Goal: Information Seeking & Learning: Learn about a topic

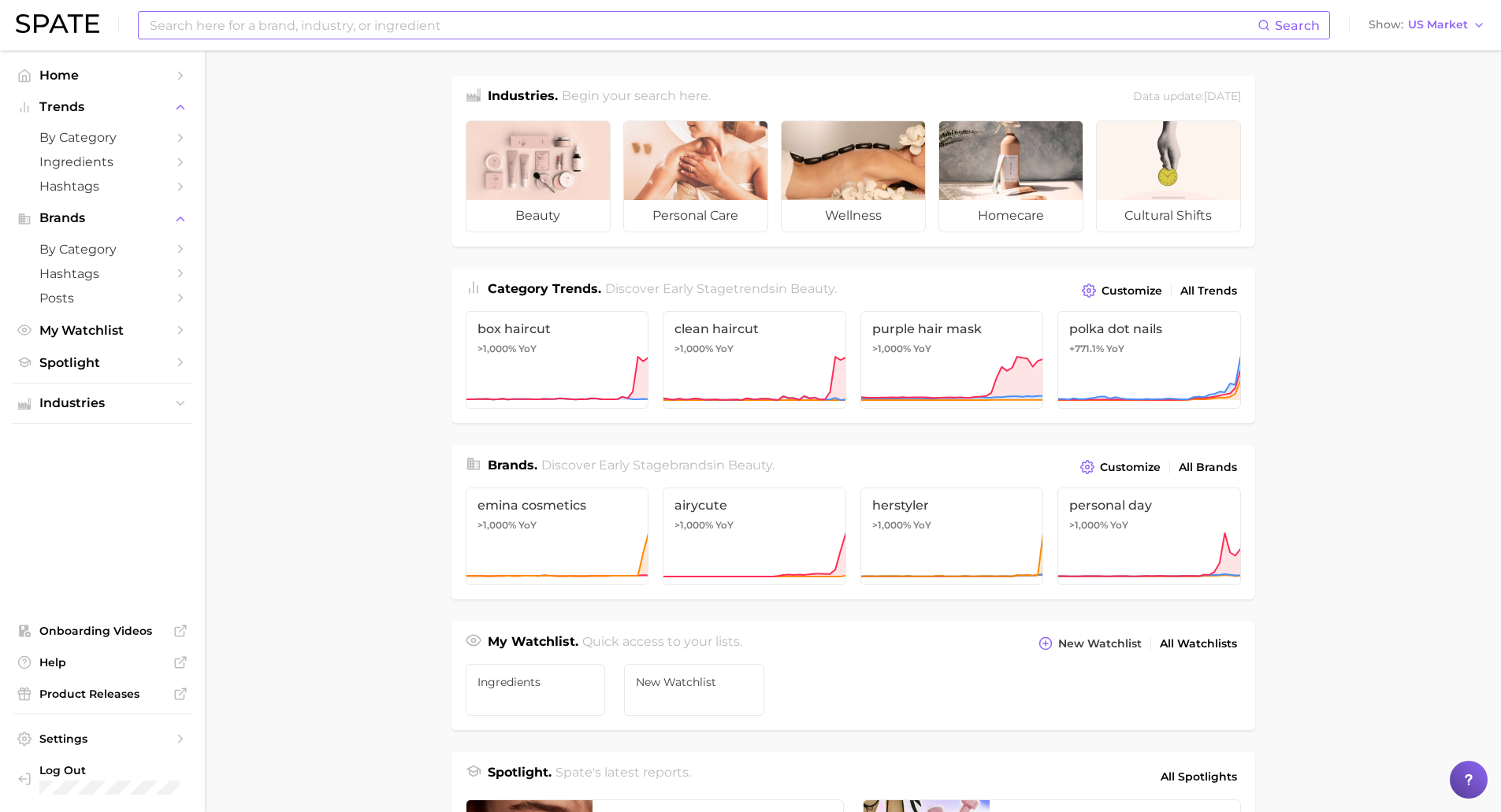
click at [323, 27] on input at bounding box center [703, 25] width 1109 height 27
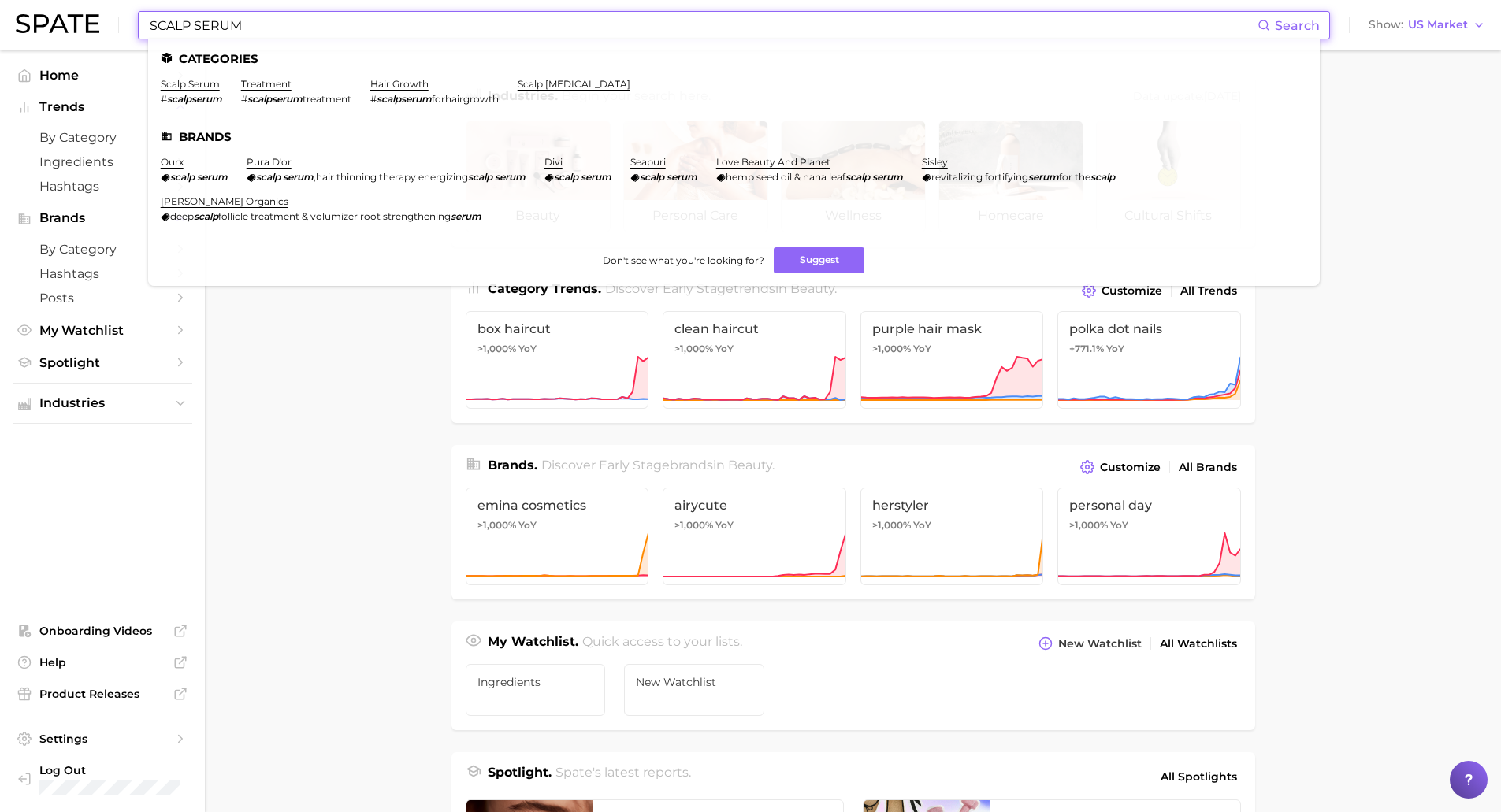
type input "SCALP SERUM"
click at [203, 90] on li "scalp serum # scalpserum" at bounding box center [191, 91] width 61 height 27
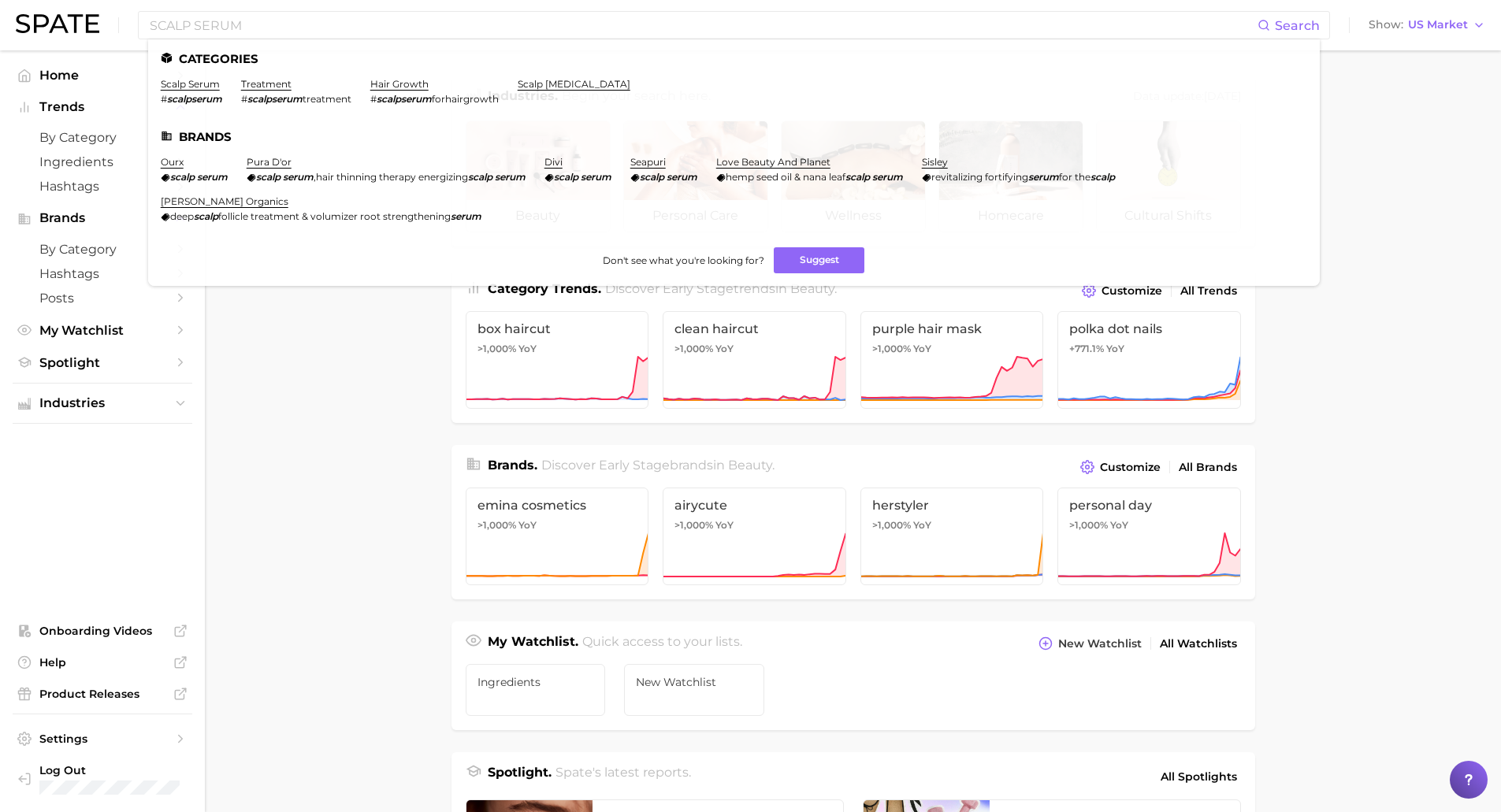
click at [402, 361] on main "Industries. Begin your search here. Data update: [DATE] beauty personal care we…" at bounding box center [852, 666] width 1297 height 1230
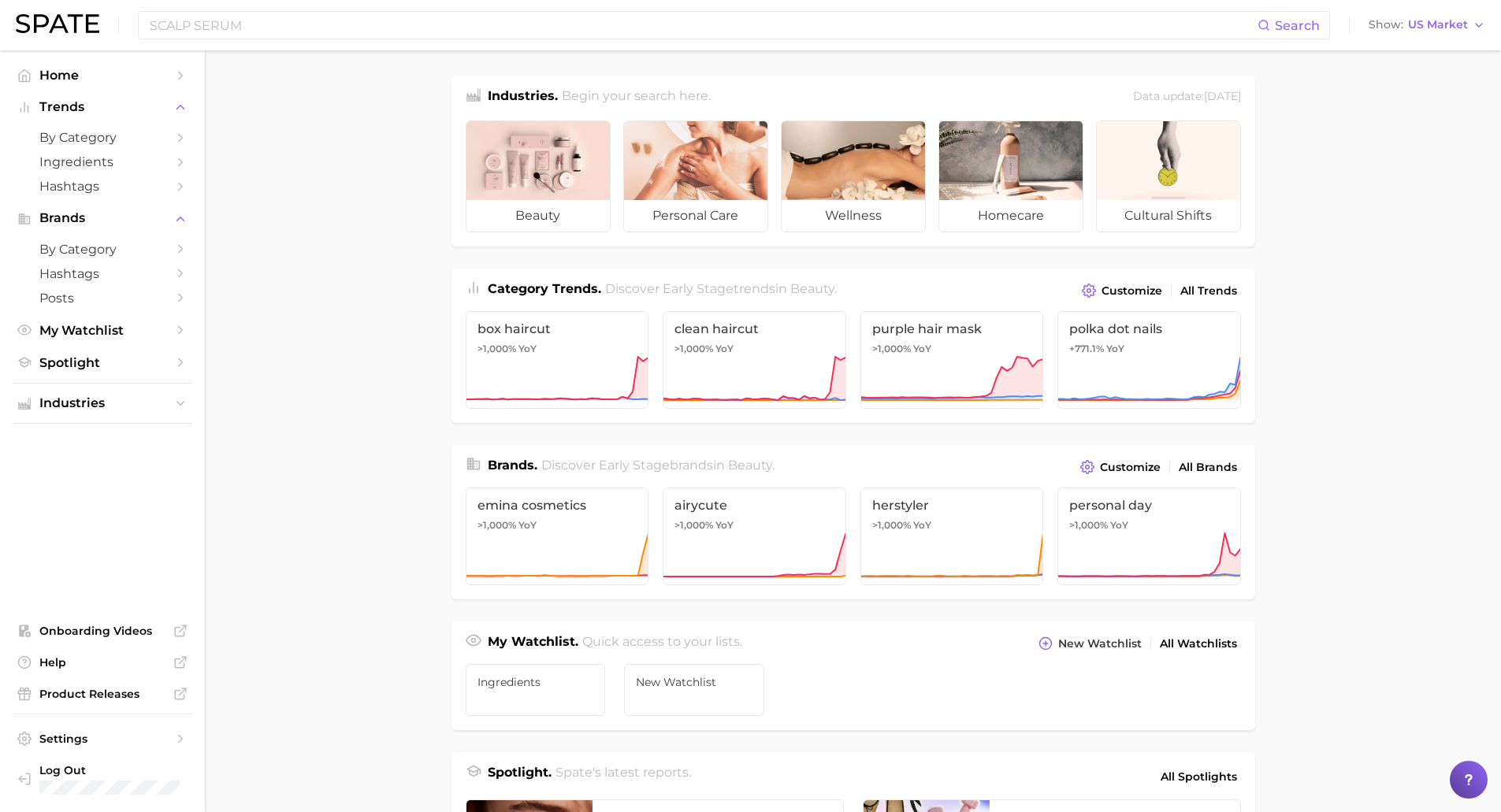
click at [316, 11] on div "SCALP SERUM Search Show US Market" at bounding box center [750, 25] width 1470 height 51
click at [296, 32] on input "SCALP SERUM" at bounding box center [703, 25] width 1109 height 27
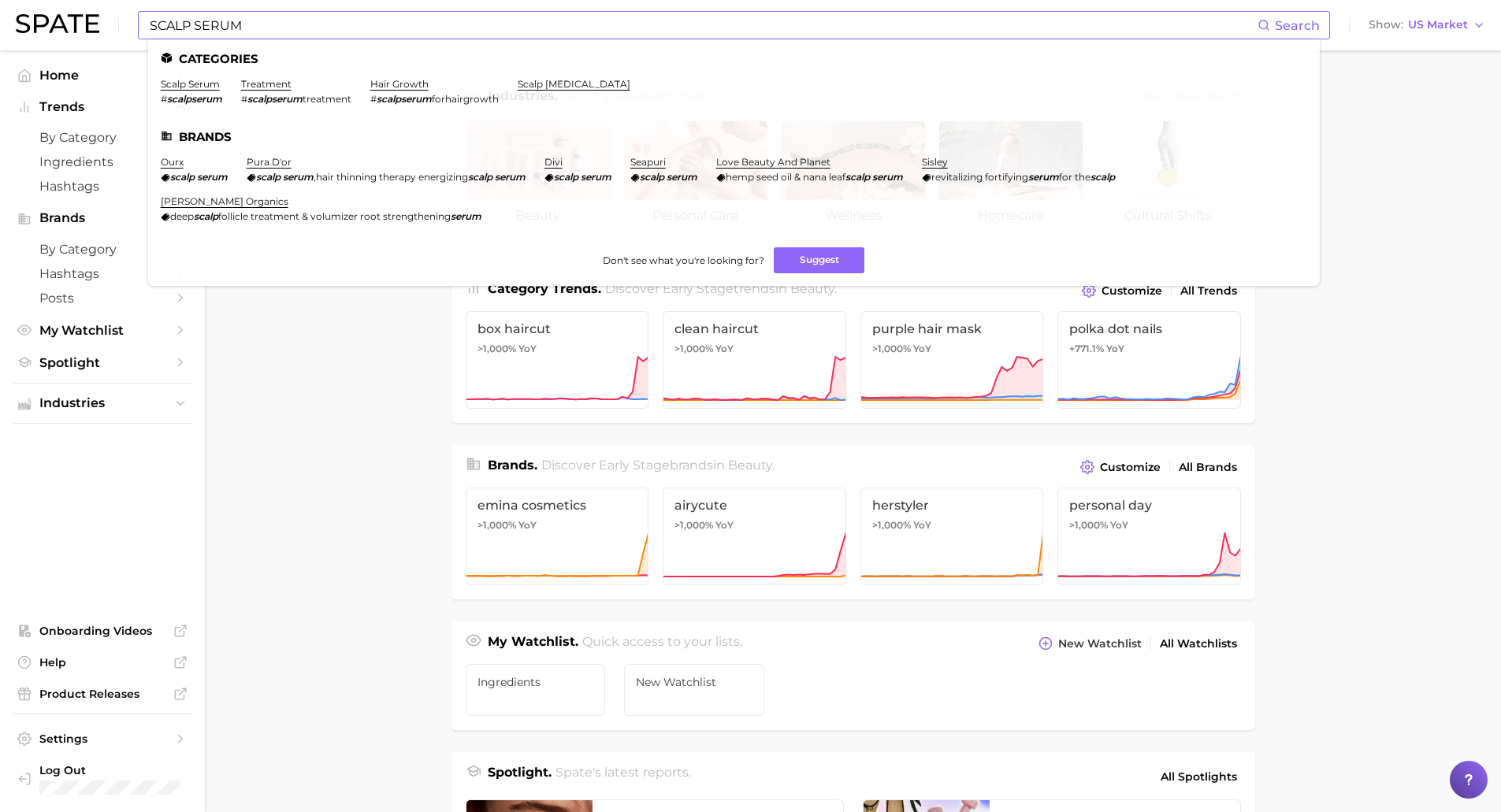
click at [208, 90] on li "scalp serum # scalpserum" at bounding box center [191, 91] width 61 height 27
click at [202, 86] on link "scalp serum" at bounding box center [191, 83] width 59 height 11
